Goal: Transaction & Acquisition: Book appointment/travel/reservation

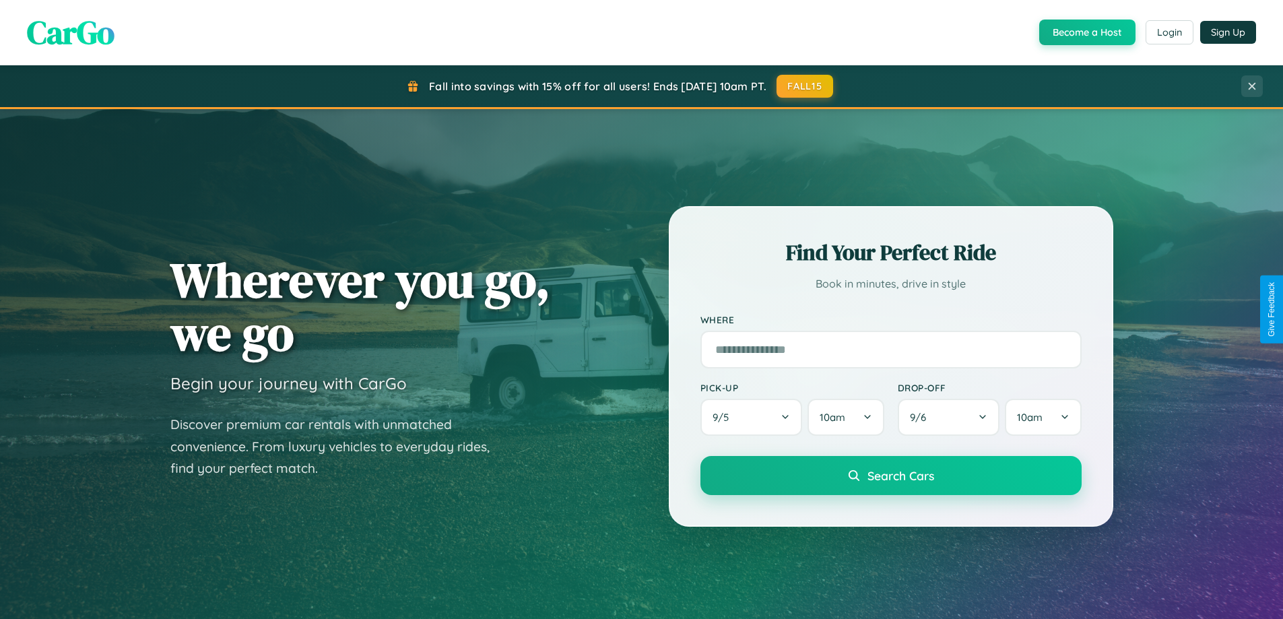
scroll to position [40, 0]
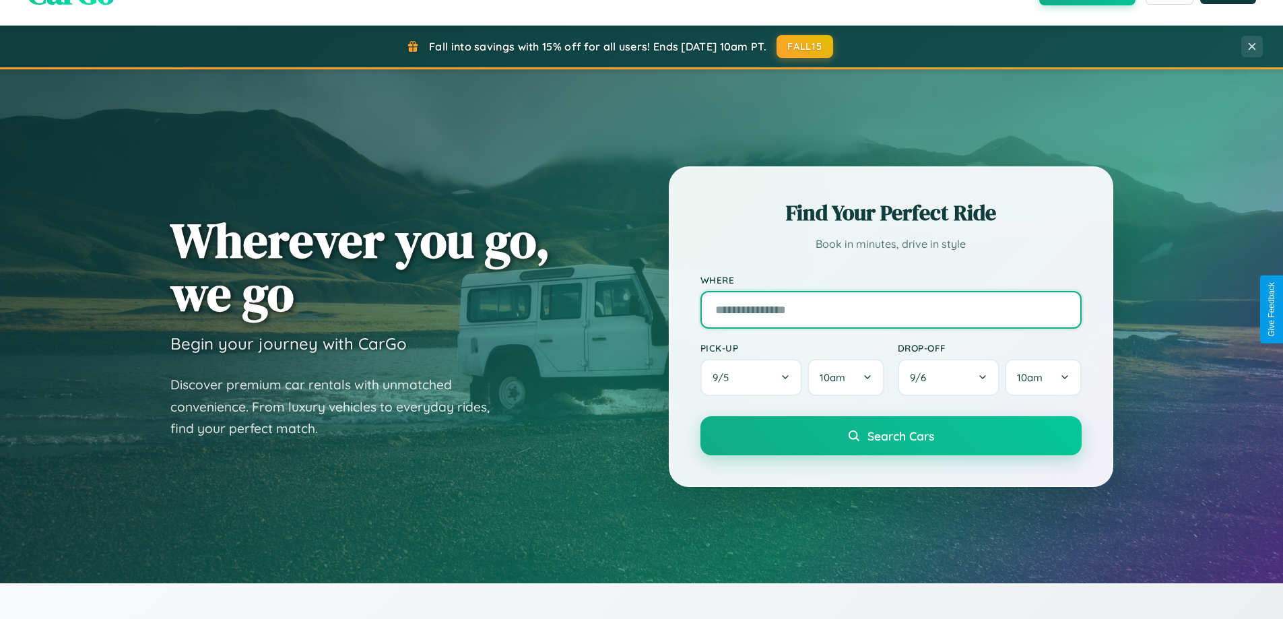
click at [890, 309] on input "text" at bounding box center [890, 310] width 381 height 38
type input "**********"
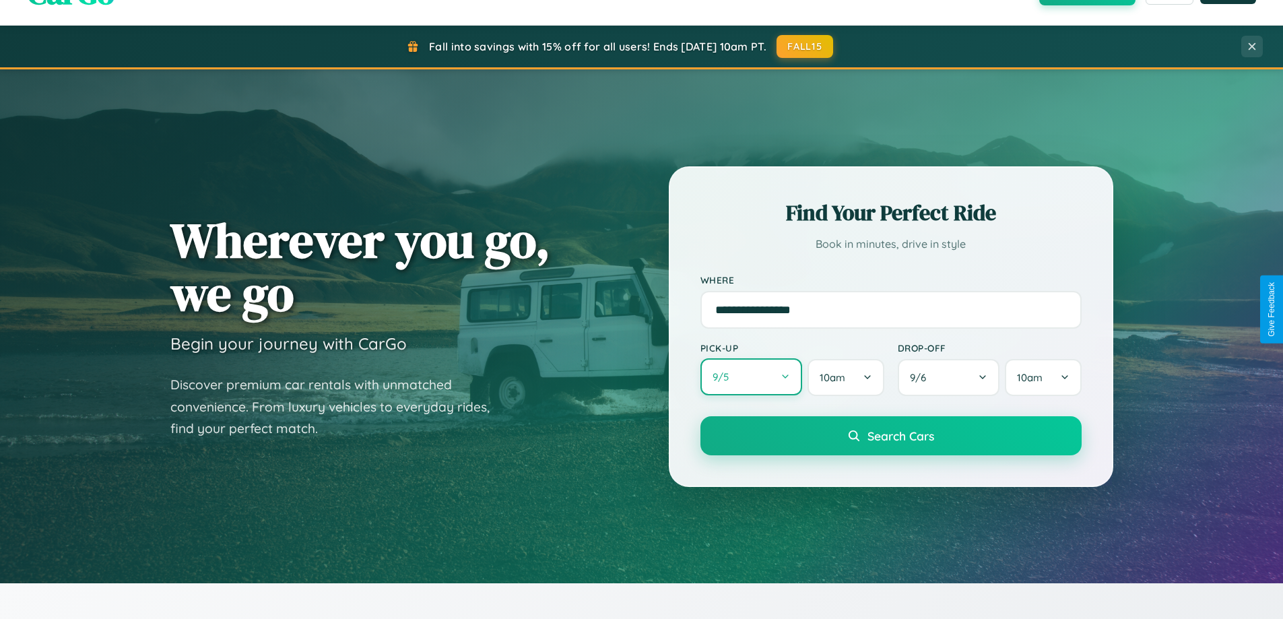
click at [751, 377] on button "9 / 5" at bounding box center [751, 376] width 102 height 37
select select "*"
select select "****"
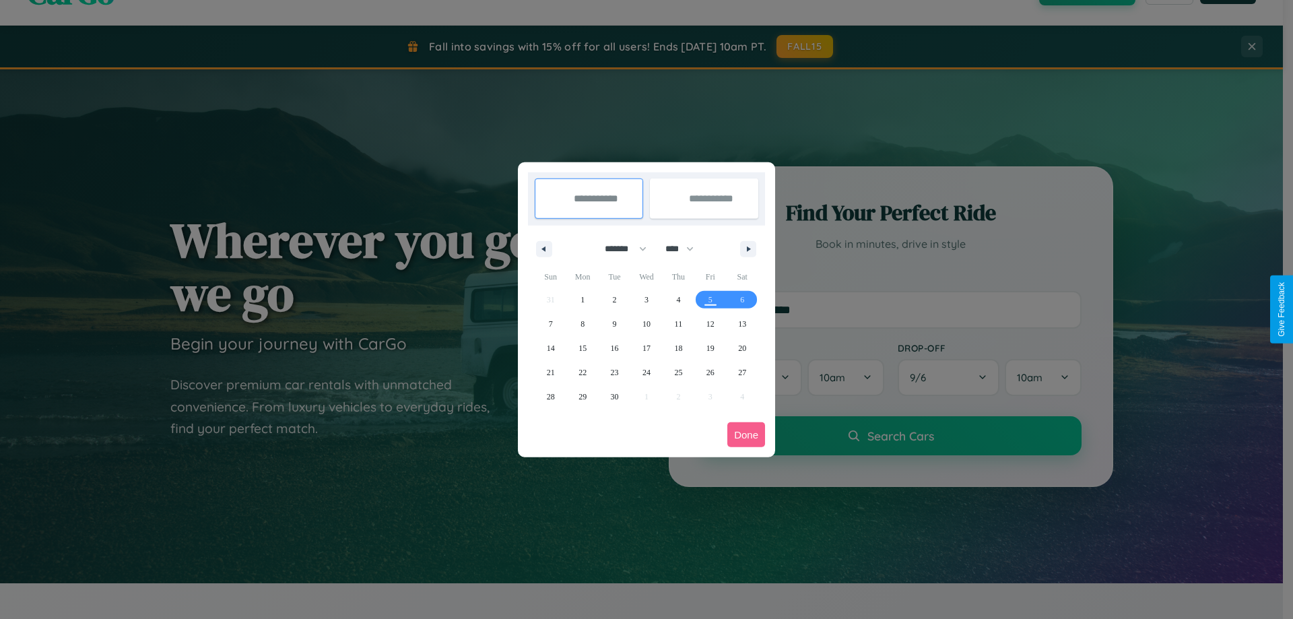
click at [619, 248] on select "******* ******** ***** ***** *** **** **** ****** ********* ******* ******** **…" at bounding box center [623, 249] width 57 height 22
select select "*"
click at [614, 323] on span "7" at bounding box center [615, 324] width 4 height 24
type input "**********"
click at [614, 347] on span "14" at bounding box center [615, 348] width 8 height 24
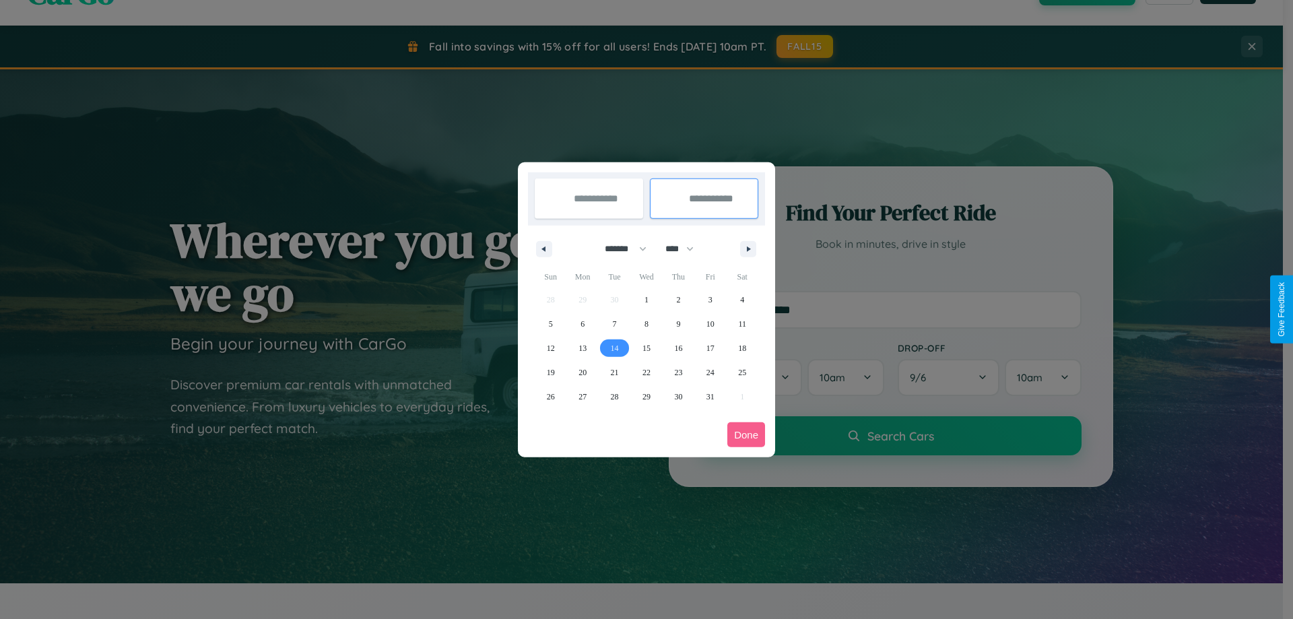
type input "**********"
click at [746, 434] on button "Done" at bounding box center [746, 434] width 38 height 25
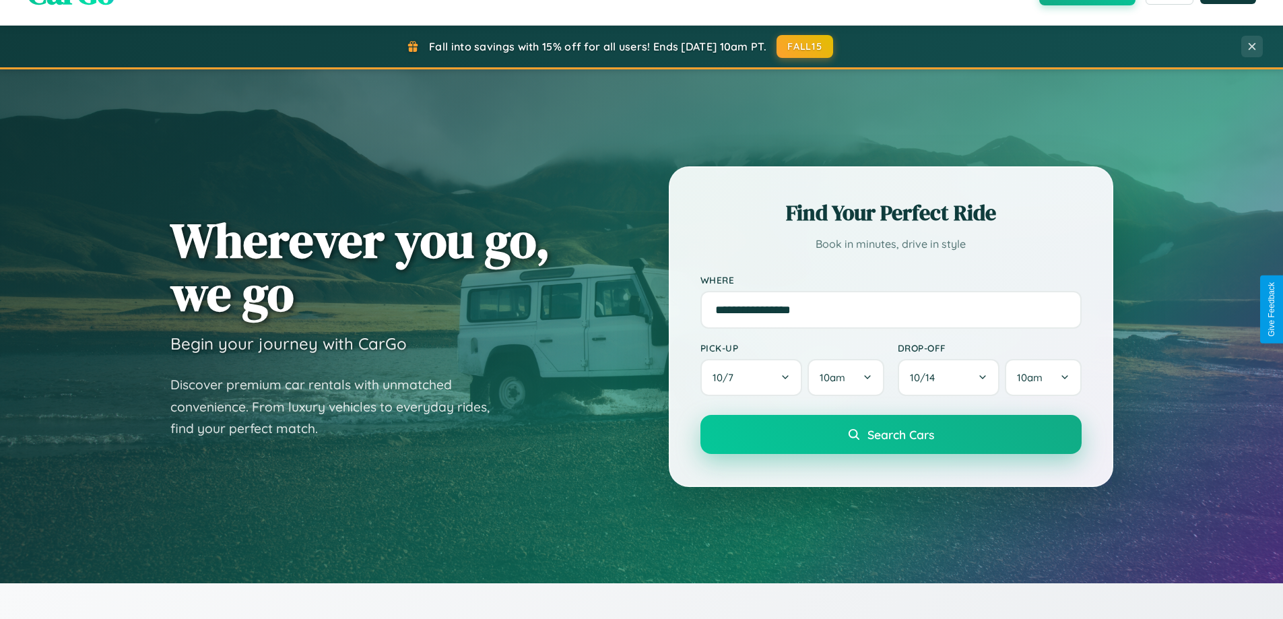
click at [890, 434] on span "Search Cars" at bounding box center [900, 434] width 67 height 15
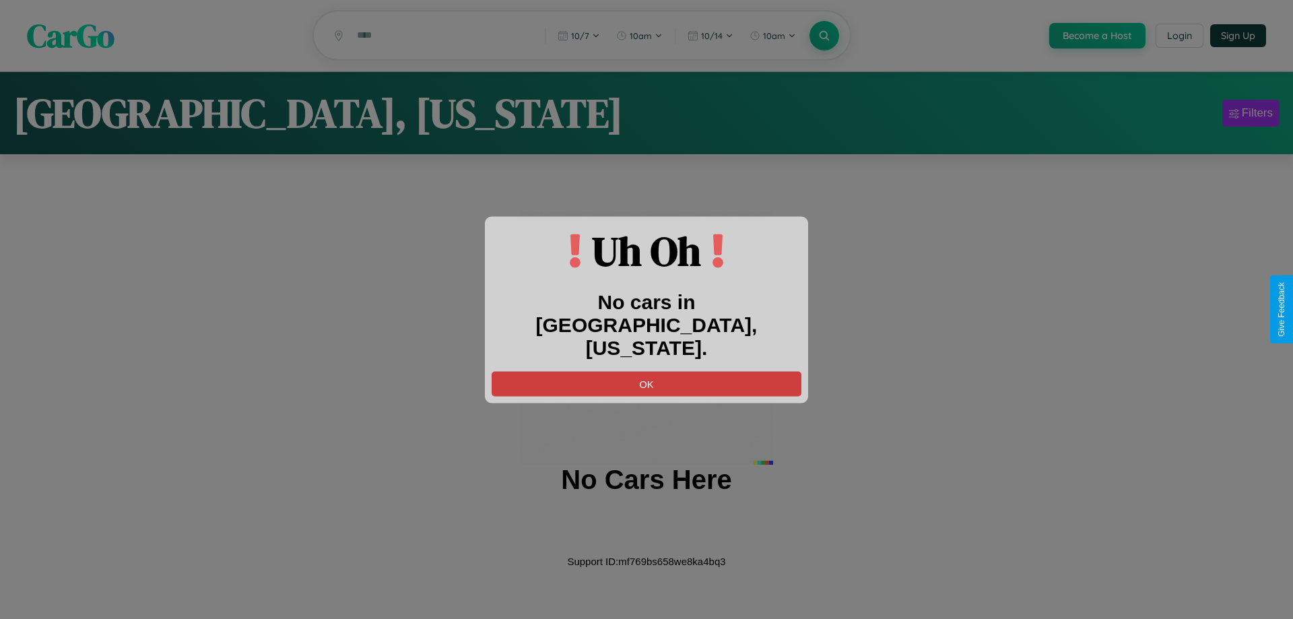
click at [646, 371] on button "OK" at bounding box center [647, 383] width 310 height 25
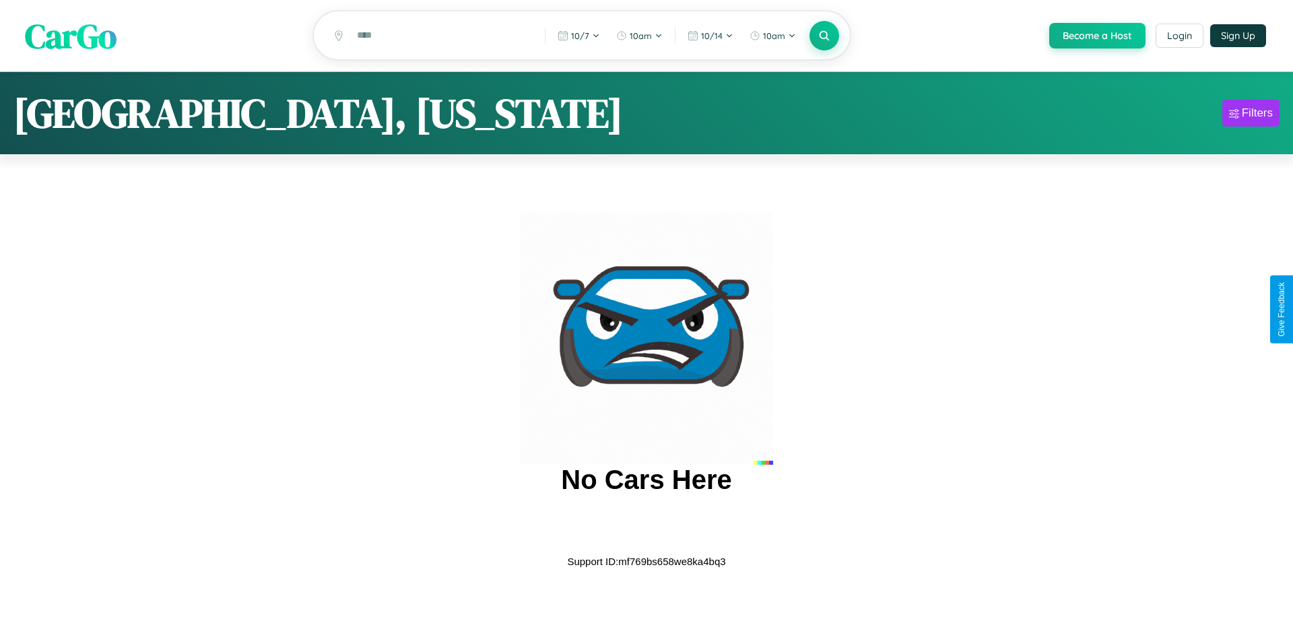
click at [71, 36] on span "CarGo" at bounding box center [71, 35] width 92 height 46
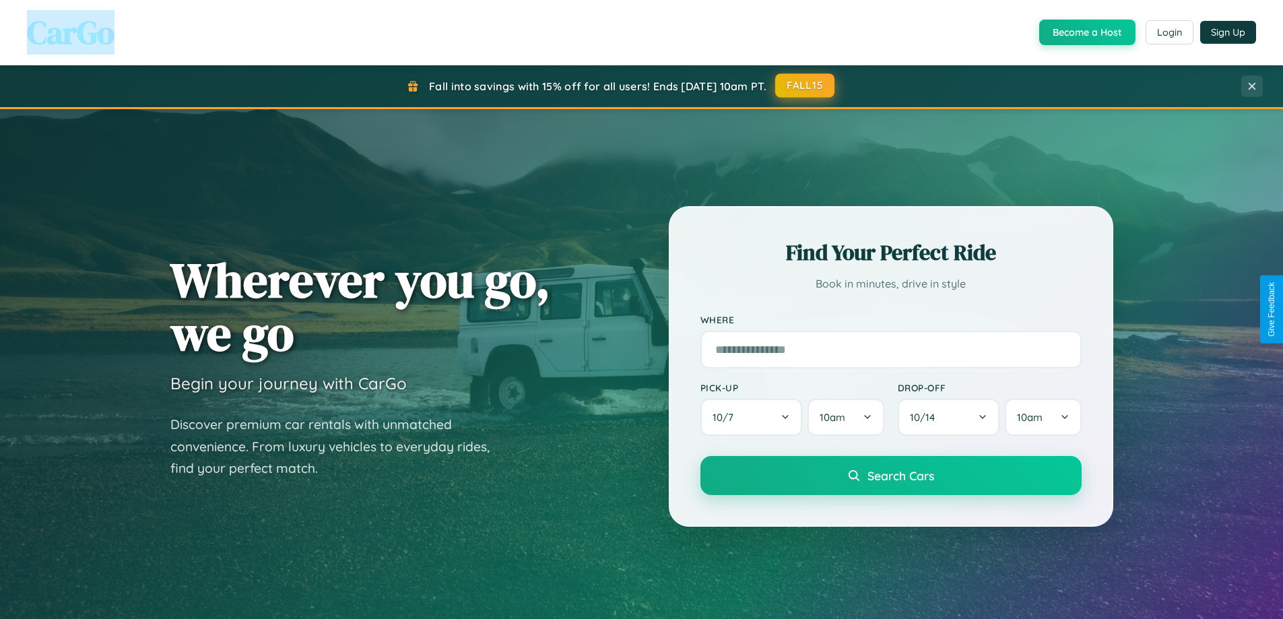
click at [805, 86] on button "FALL15" at bounding box center [804, 85] width 59 height 24
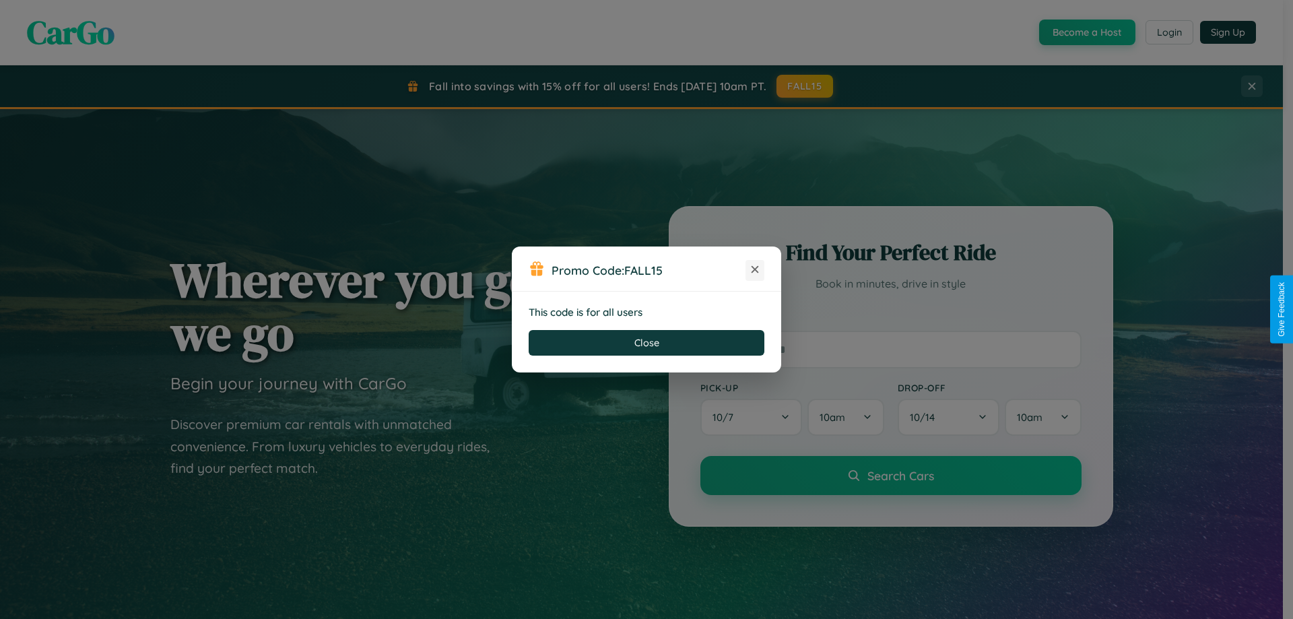
click at [755, 270] on icon at bounding box center [754, 269] width 13 height 13
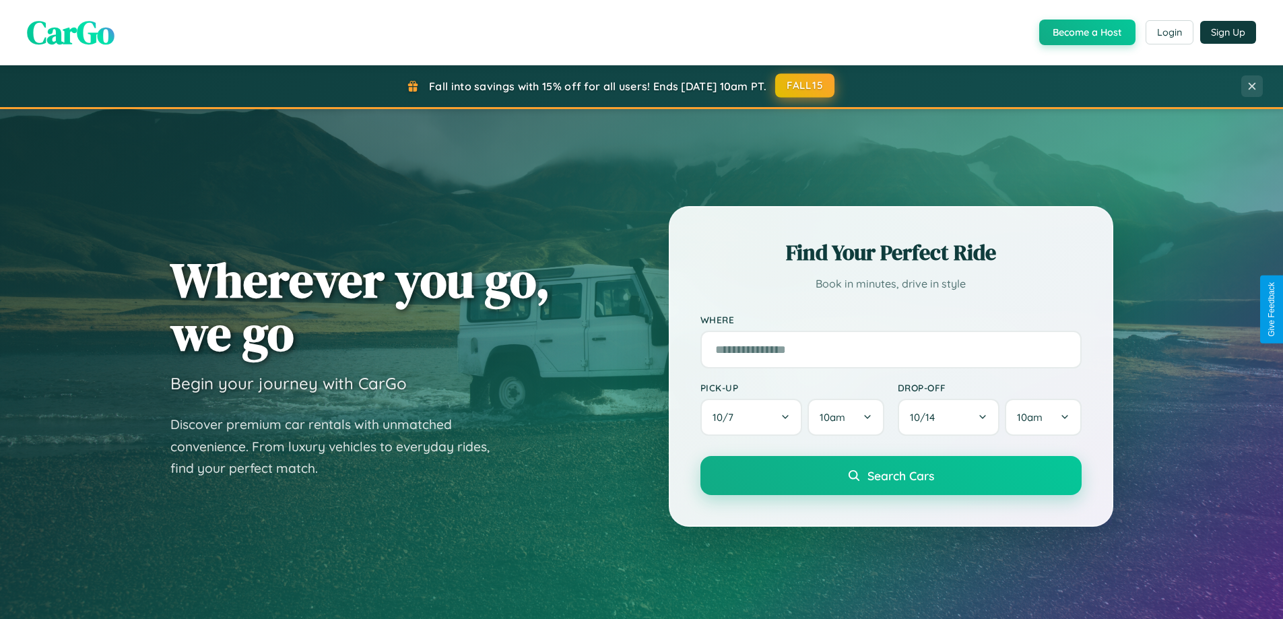
click at [805, 86] on button "FALL15" at bounding box center [804, 85] width 59 height 24
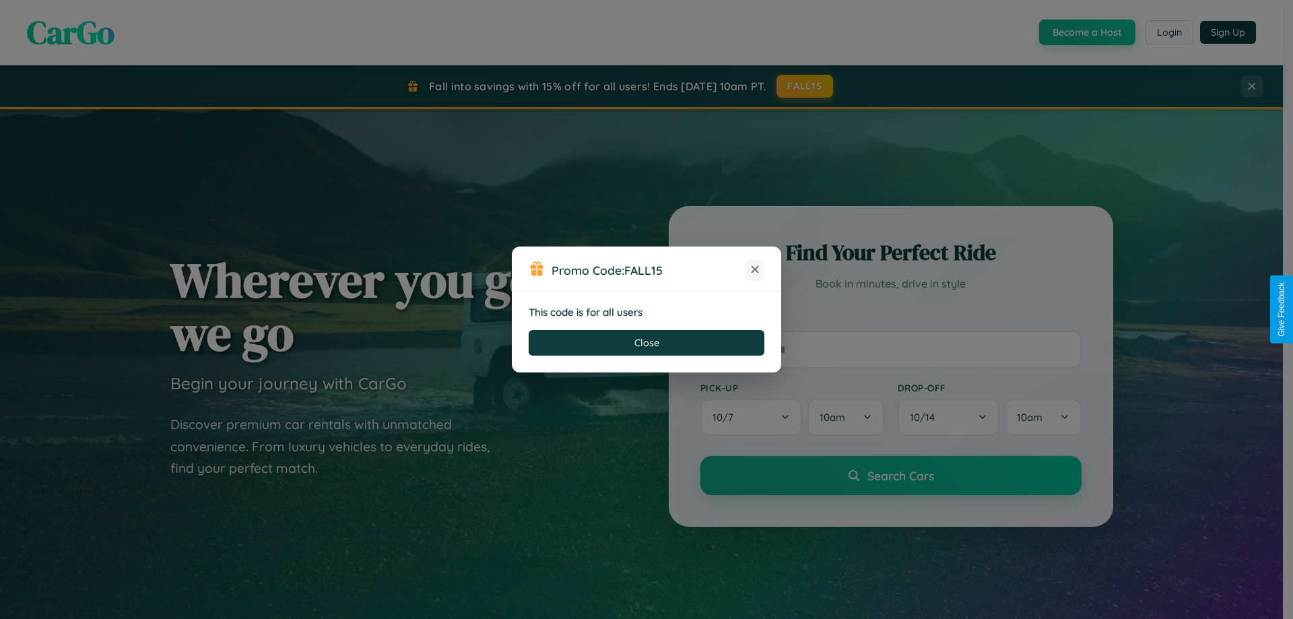
click at [755, 270] on icon at bounding box center [754, 269] width 13 height 13
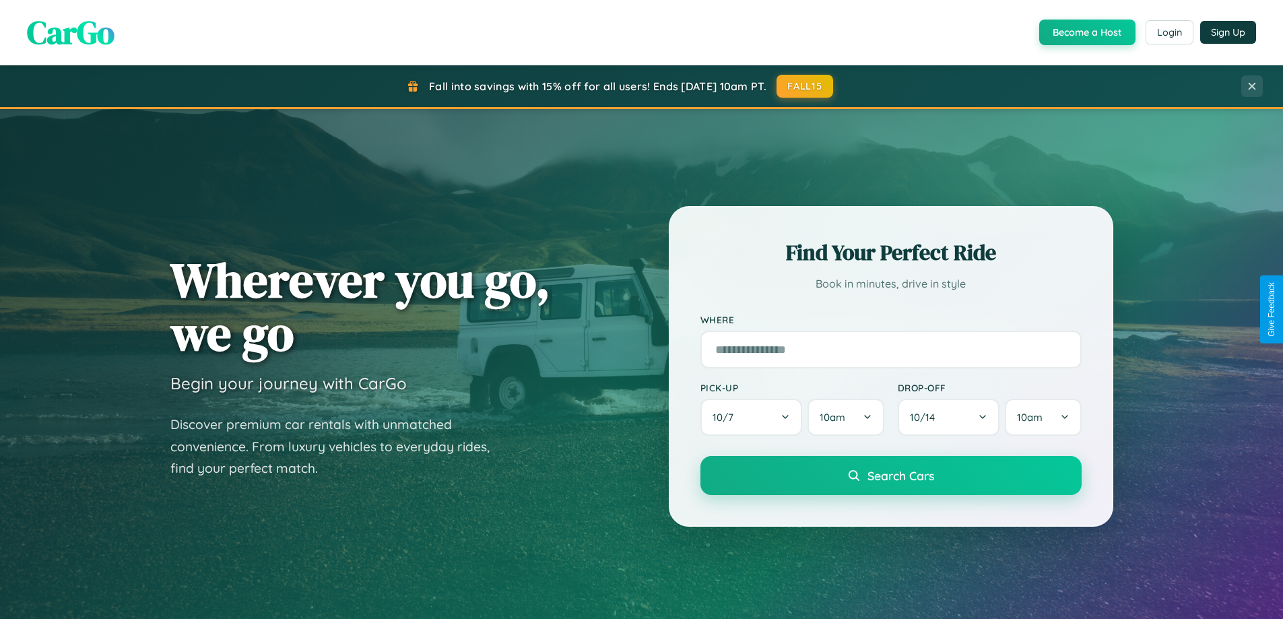
scroll to position [2591, 0]
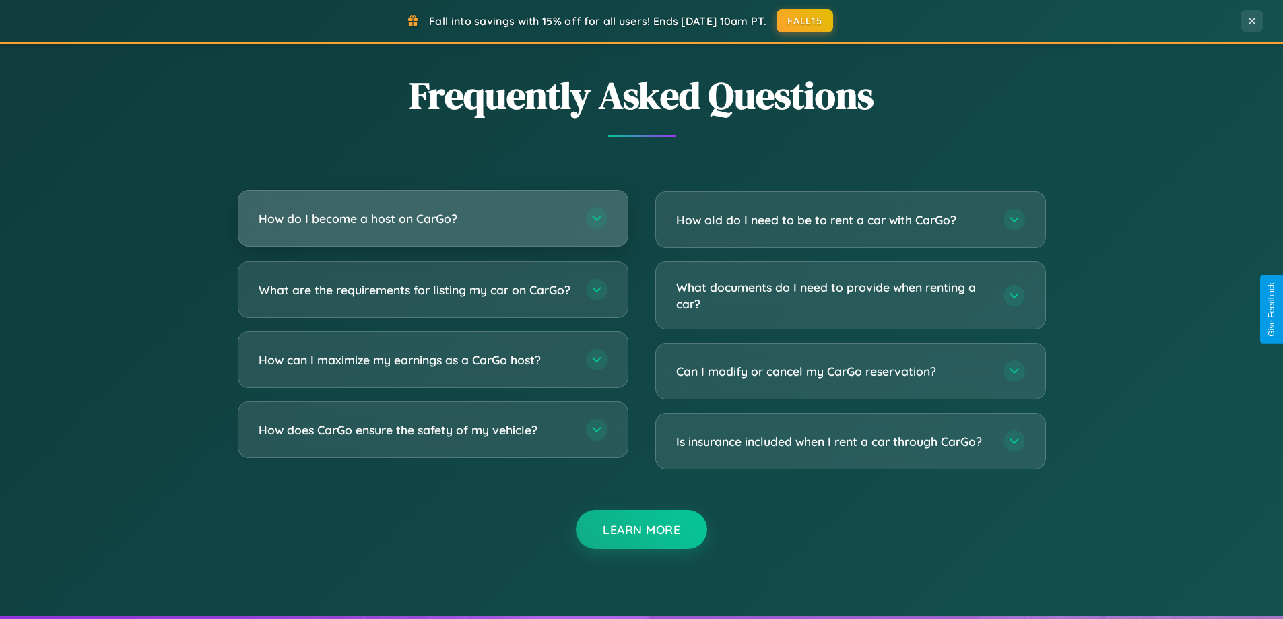
click at [432, 218] on h3 "How do I become a host on CarGo?" at bounding box center [416, 218] width 314 height 17
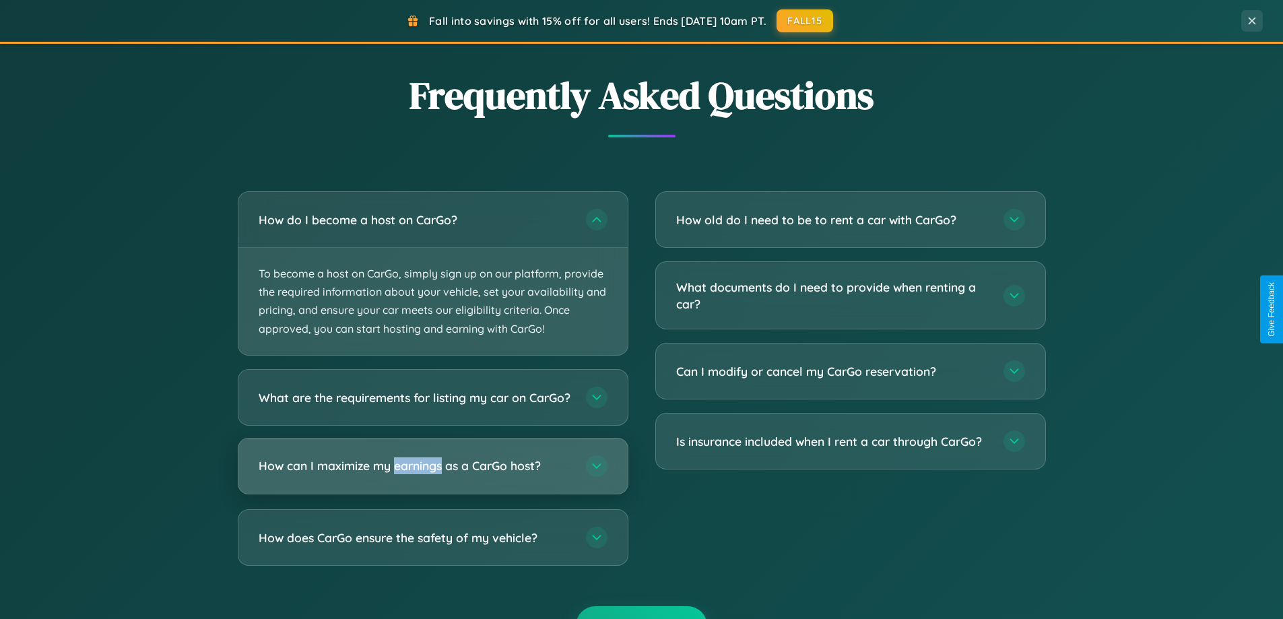
click at [432, 474] on h3 "How can I maximize my earnings as a CarGo host?" at bounding box center [416, 465] width 314 height 17
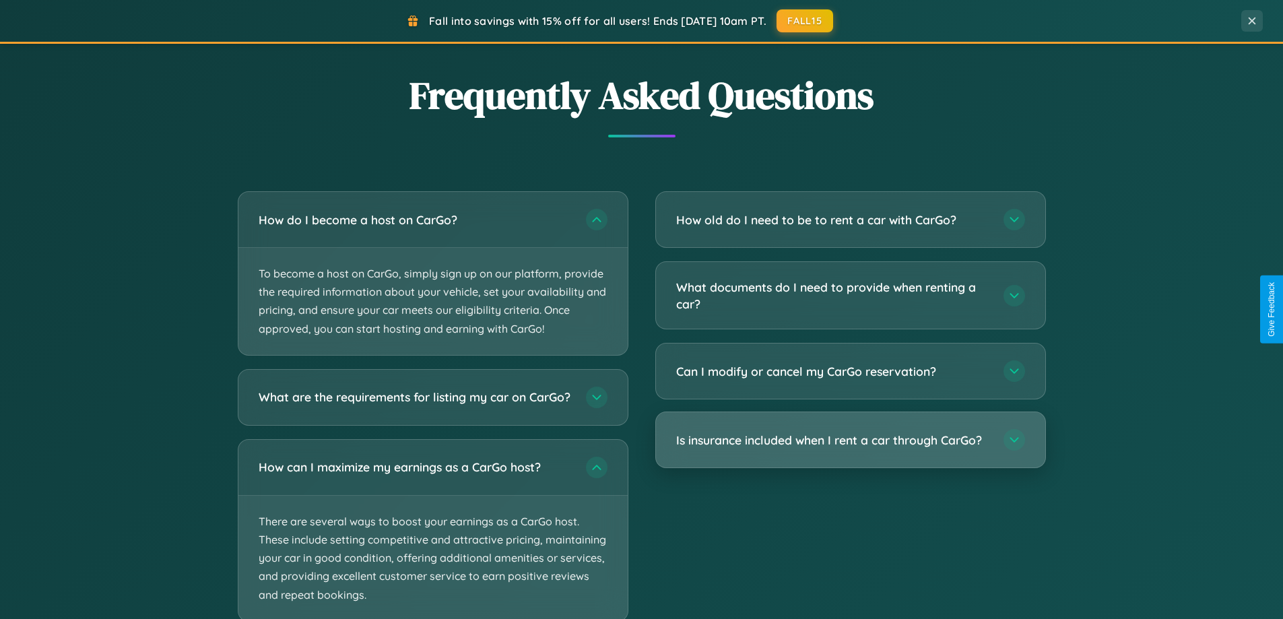
click at [850, 440] on h3 "Is insurance included when I rent a car through CarGo?" at bounding box center [833, 440] width 314 height 17
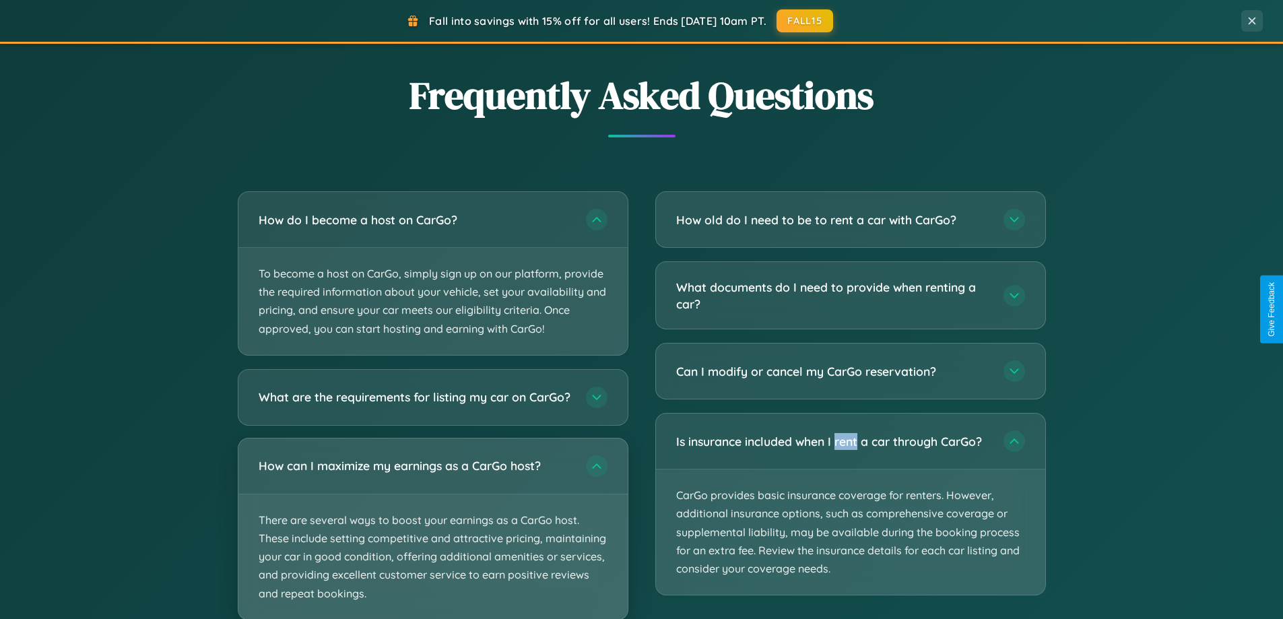
click at [432, 534] on p "There are several ways to boost your earnings as a CarGo host. These include se…" at bounding box center [432, 556] width 389 height 125
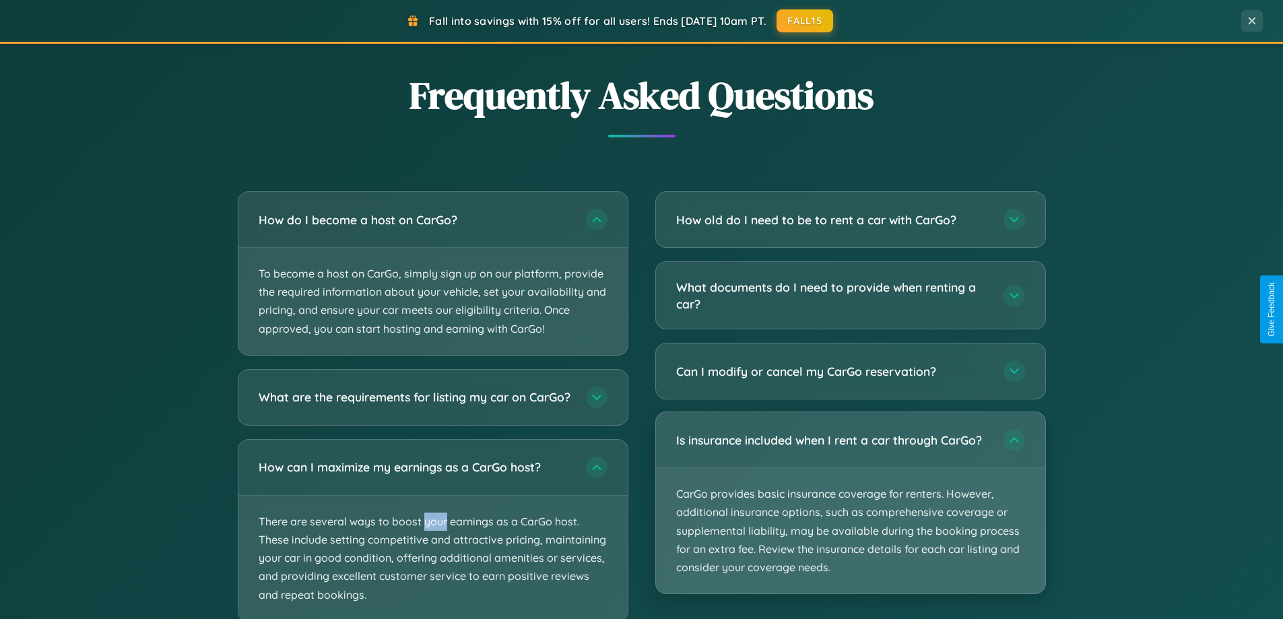
click at [850, 503] on p "CarGo provides basic insurance coverage for renters. However, additional insura…" at bounding box center [850, 530] width 389 height 125
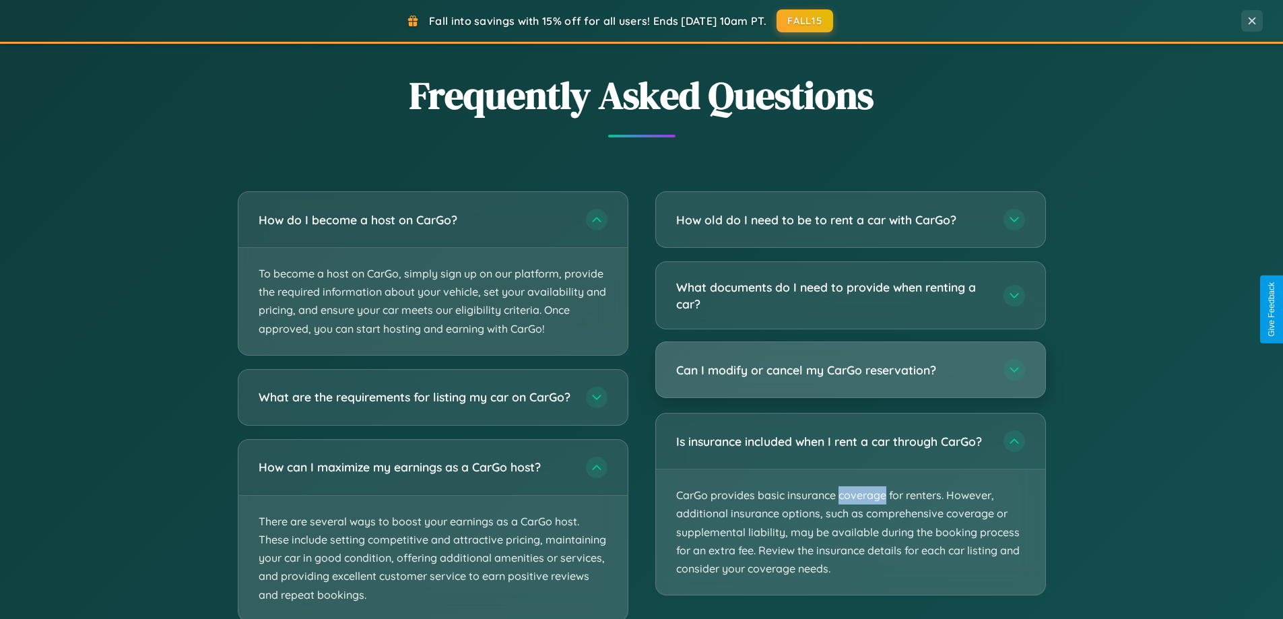
click at [850, 370] on h3 "Can I modify or cancel my CarGo reservation?" at bounding box center [833, 370] width 314 height 17
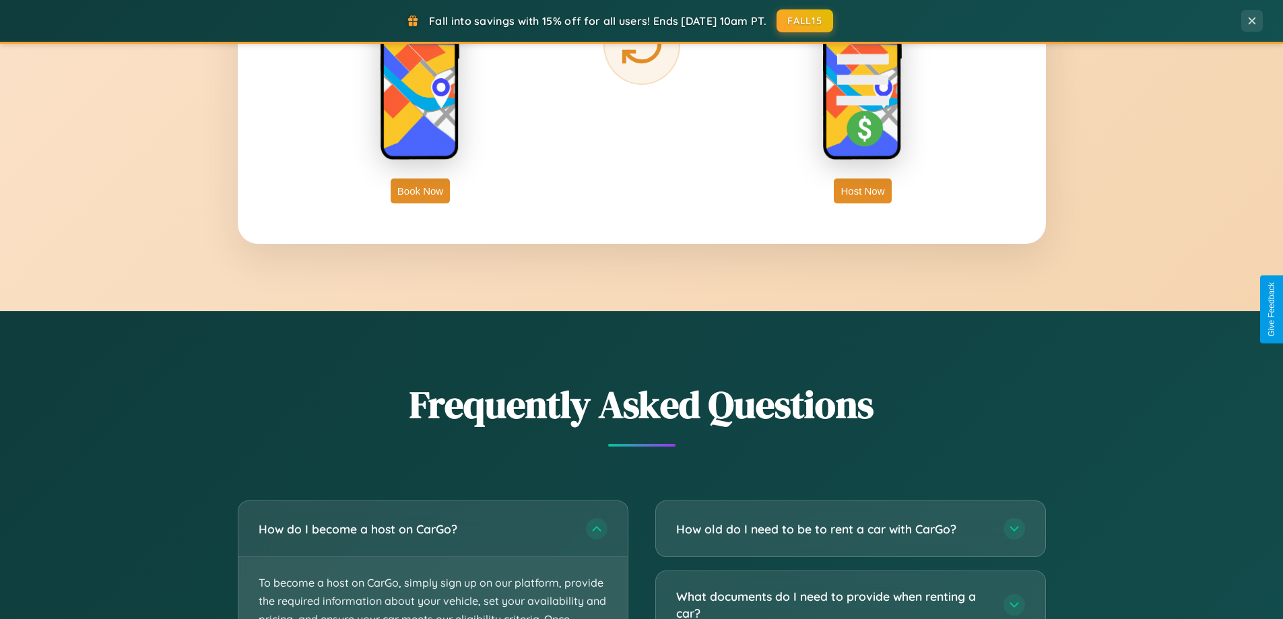
scroll to position [2163, 0]
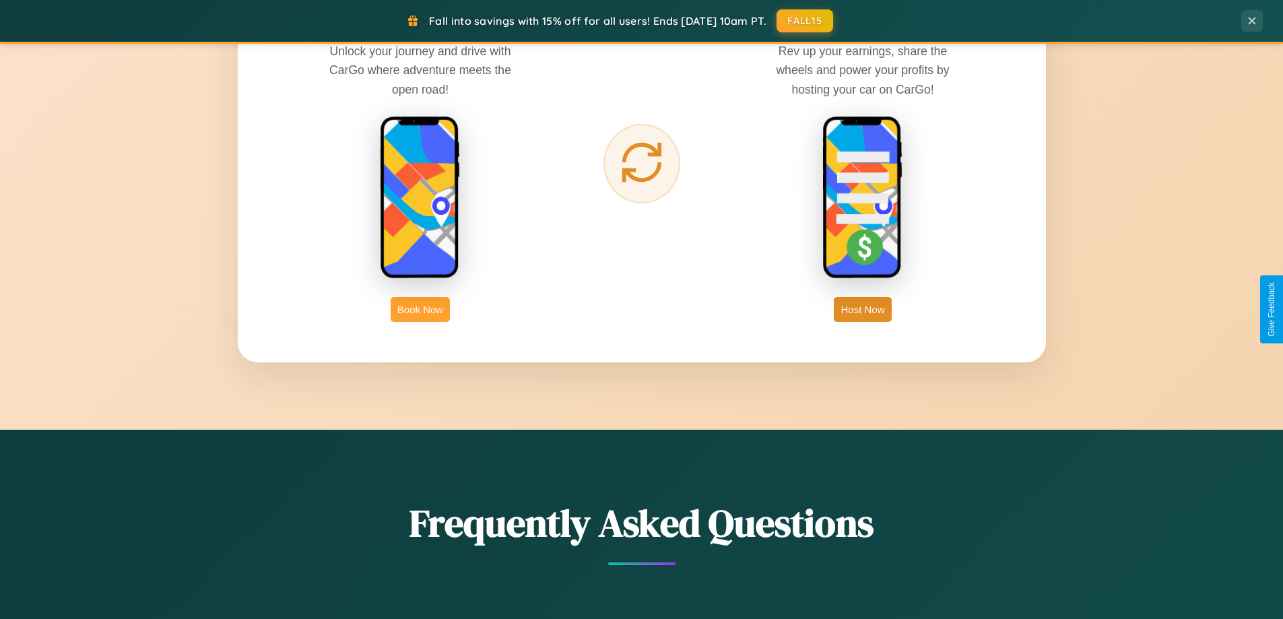
click at [420, 309] on button "Book Now" at bounding box center [420, 309] width 59 height 25
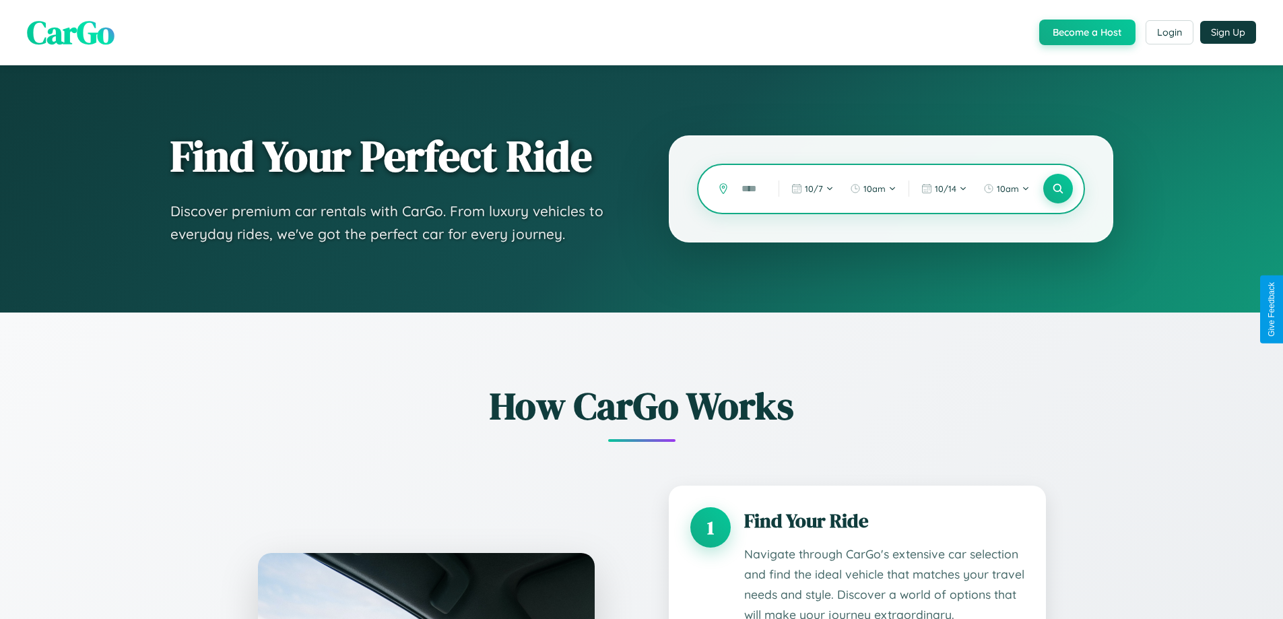
click at [750, 189] on input "text" at bounding box center [750, 189] width 30 height 24
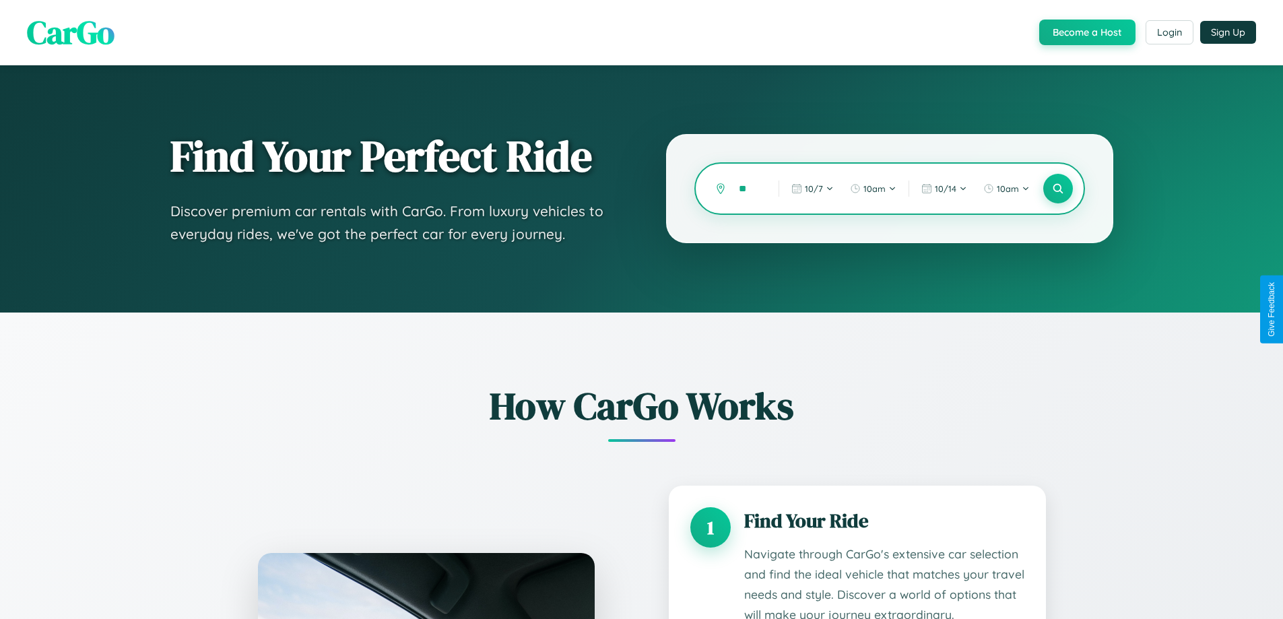
type input "*"
type input "*********"
click at [1057, 189] on icon at bounding box center [1057, 188] width 13 height 13
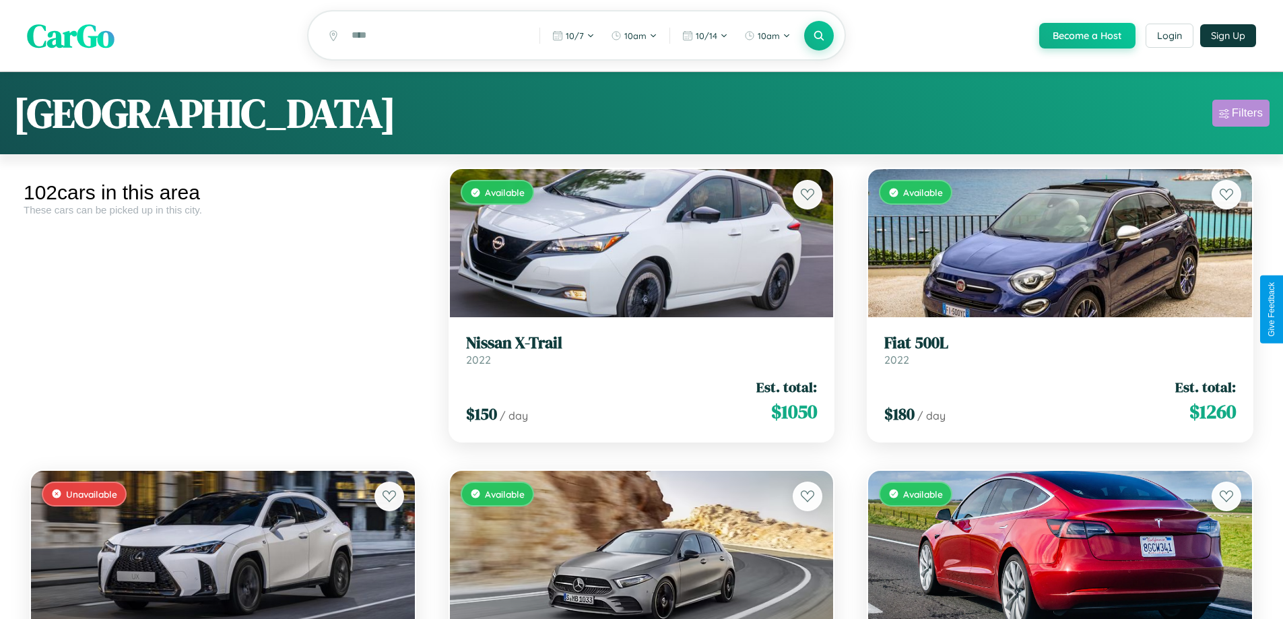
click at [1240, 115] on div "Filters" at bounding box center [1247, 112] width 31 height 13
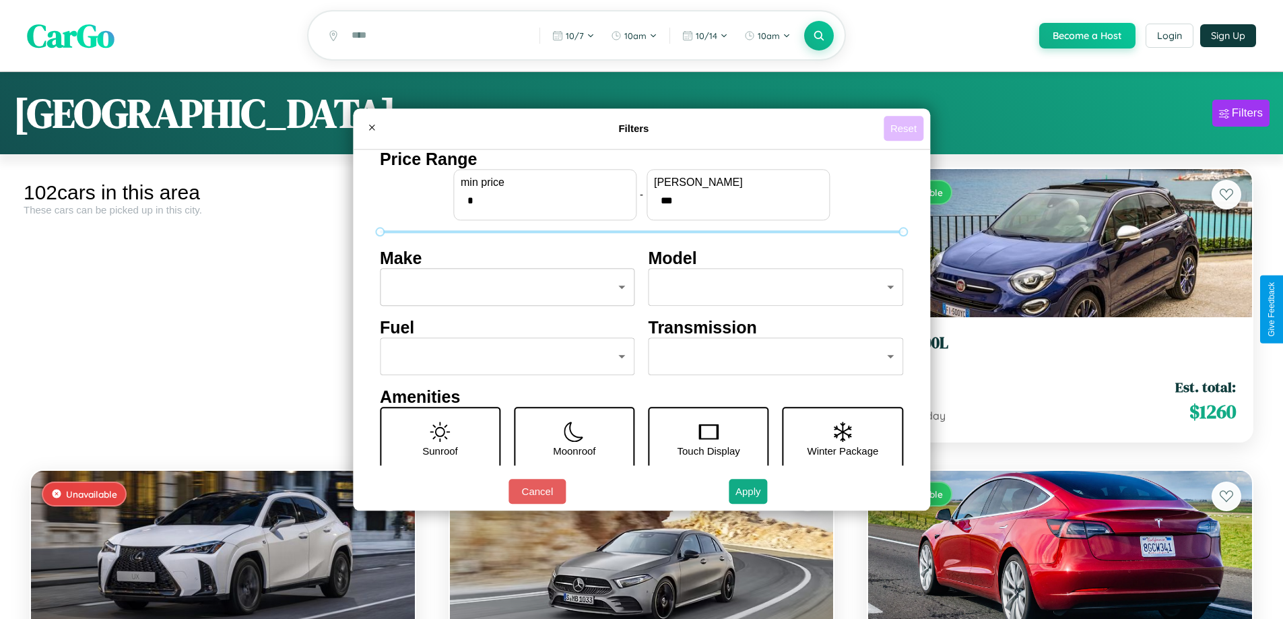
click at [905, 128] on button "Reset" at bounding box center [903, 128] width 40 height 25
